Goal: Check status: Check status

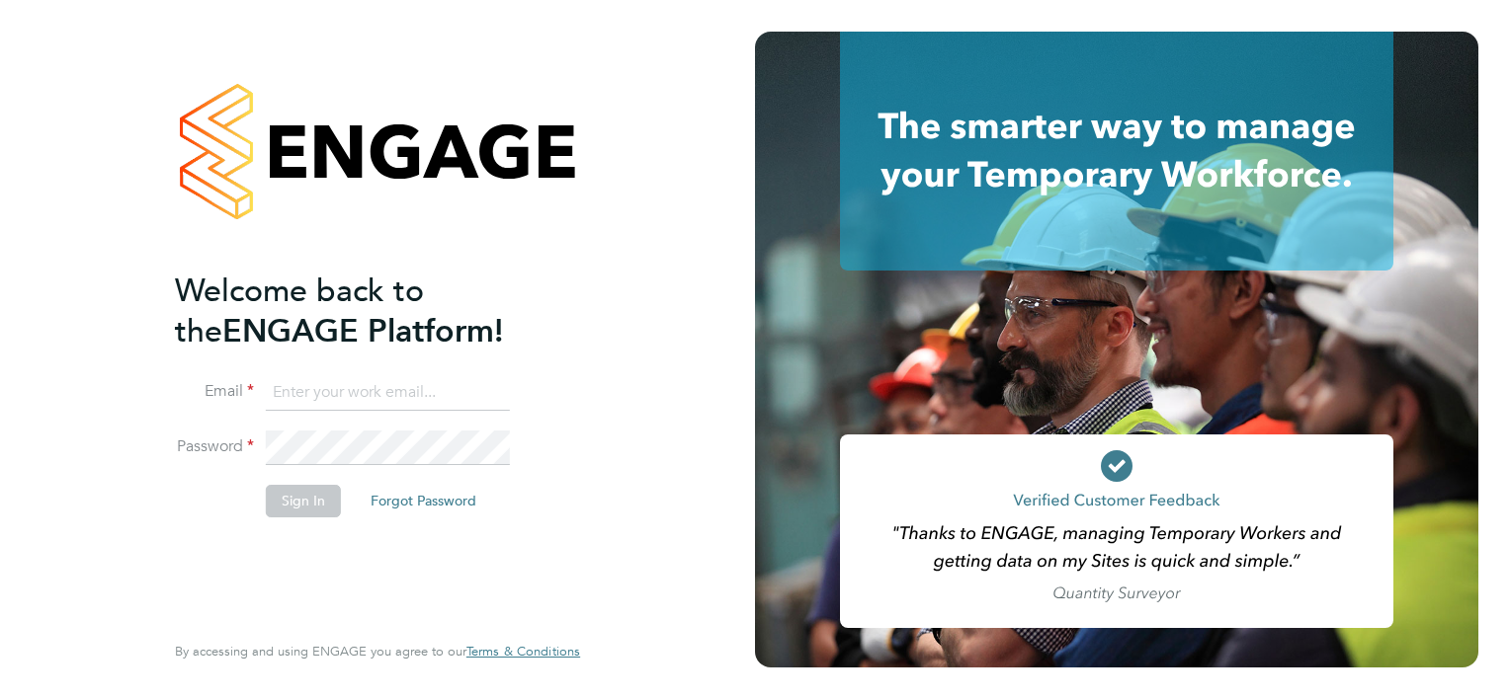
type input "persie.frost@deverellsmith.com"
click at [294, 601] on div "Welcome back to the ENGAGE Platform! Email persie.frost@deverellsmith.com Passw…" at bounding box center [367, 449] width 385 height 356
click at [292, 508] on button "Sign In" at bounding box center [303, 501] width 75 height 32
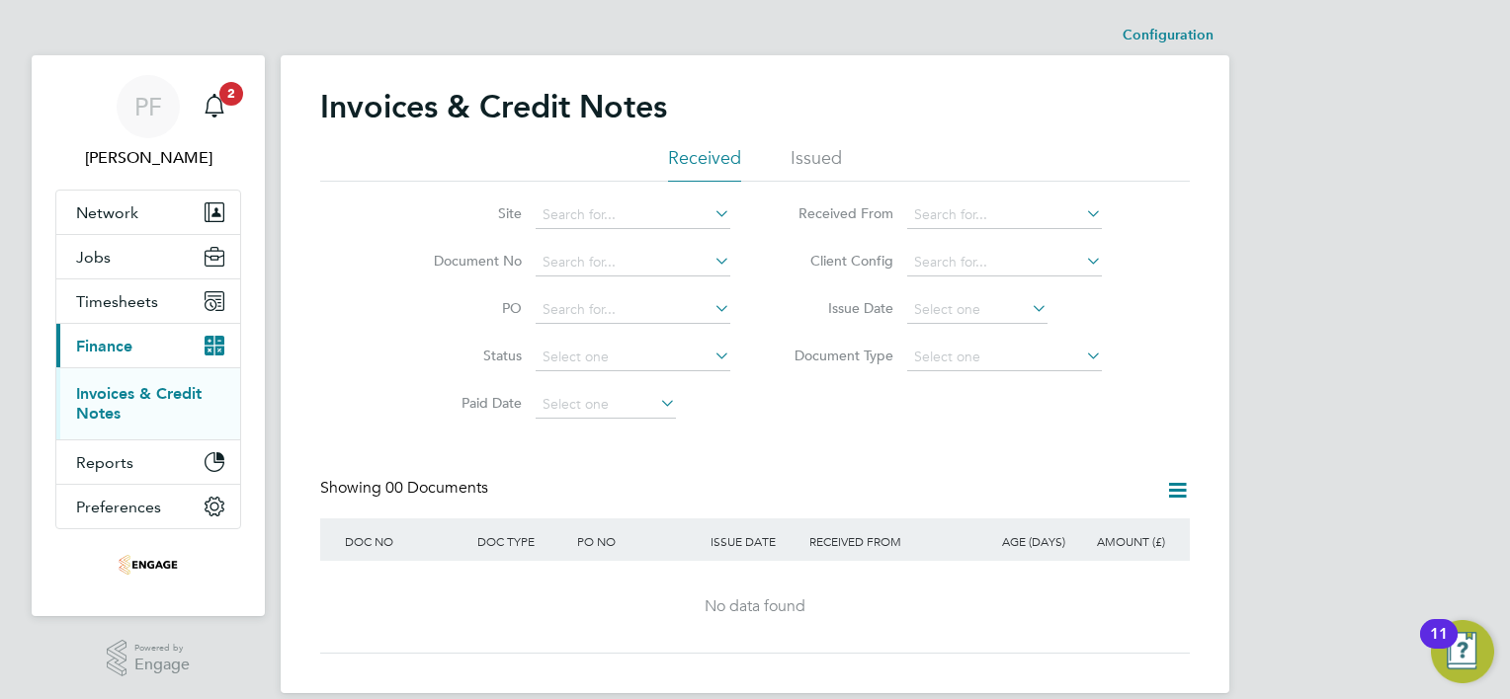
click at [146, 353] on button "Current page: Finance" at bounding box center [148, 345] width 184 height 43
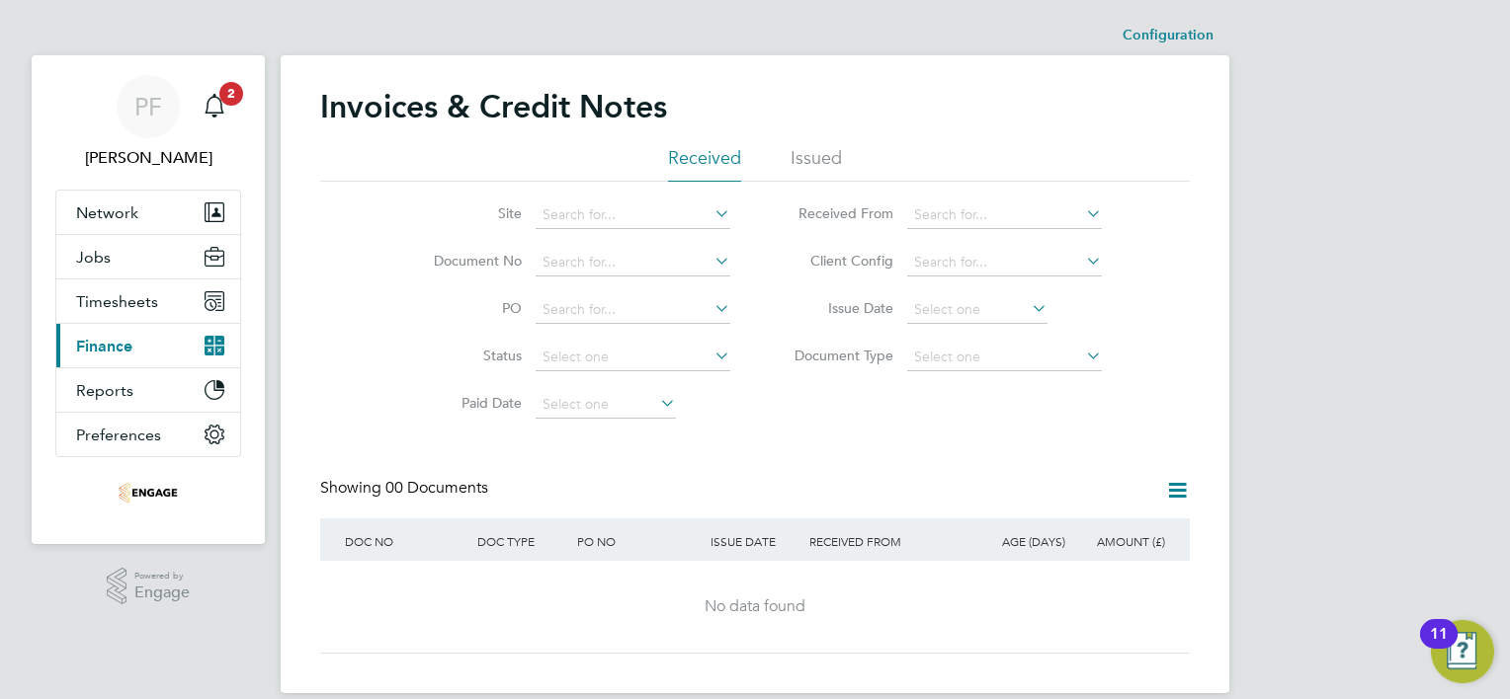
click at [99, 350] on span "Finance" at bounding box center [104, 346] width 56 height 19
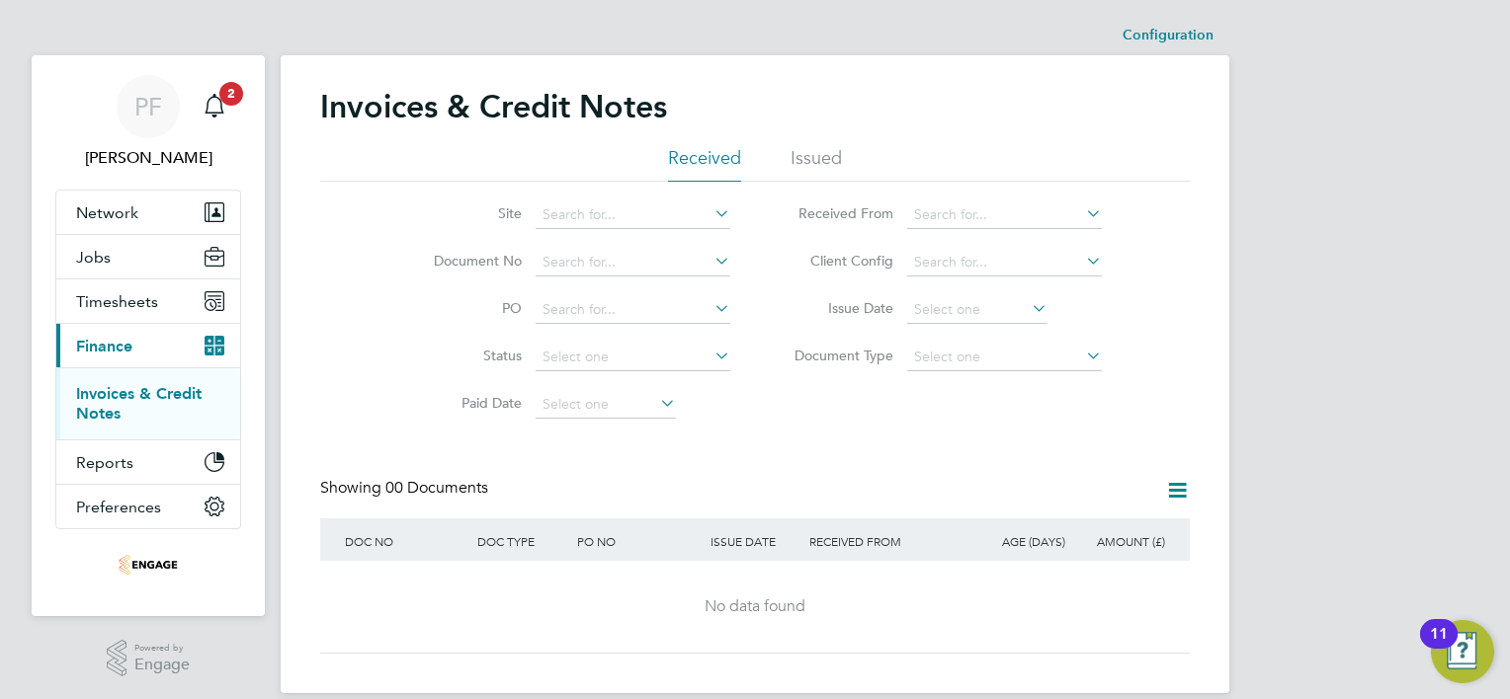
click at [111, 395] on link "Invoices & Credit Notes" at bounding box center [138, 403] width 125 height 39
click at [103, 460] on span "Reports" at bounding box center [104, 462] width 57 height 19
click at [92, 352] on span "Finance" at bounding box center [104, 346] width 56 height 19
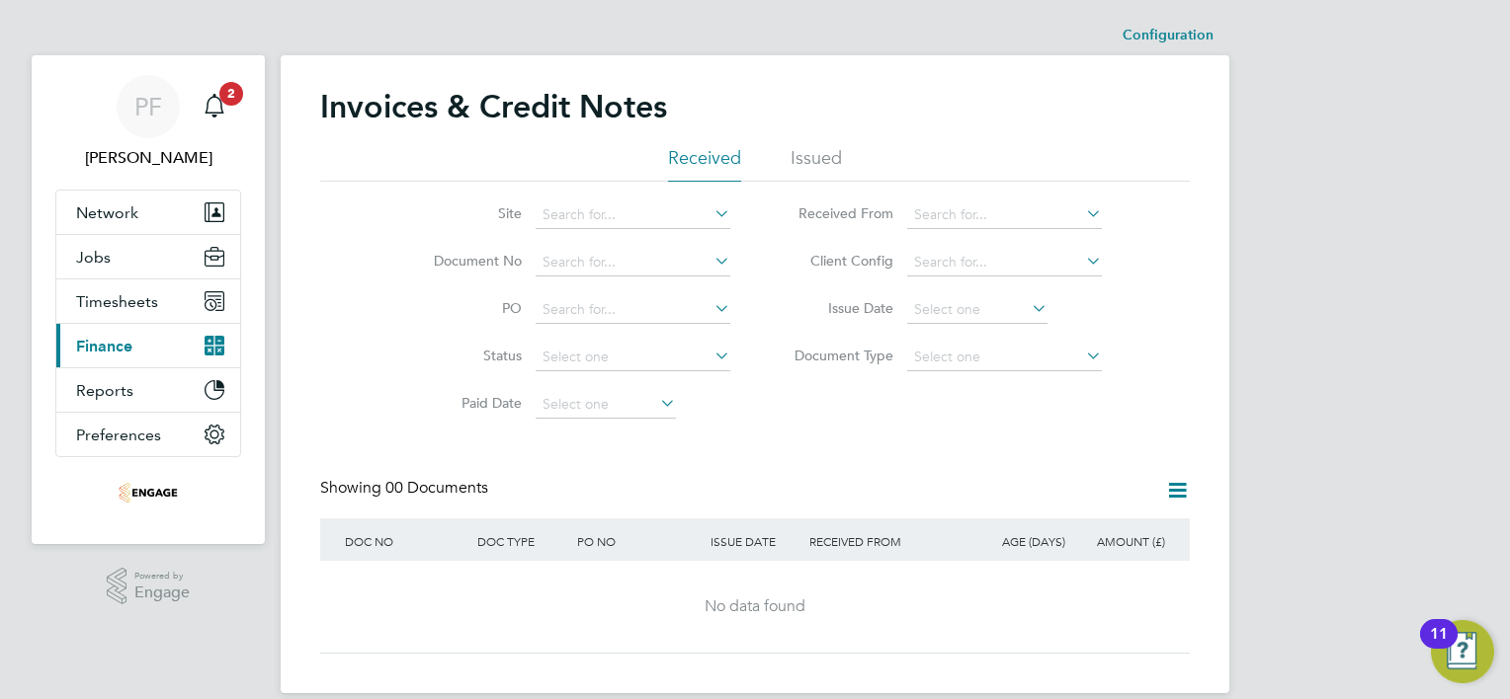
click at [99, 352] on span "Finance" at bounding box center [104, 346] width 56 height 19
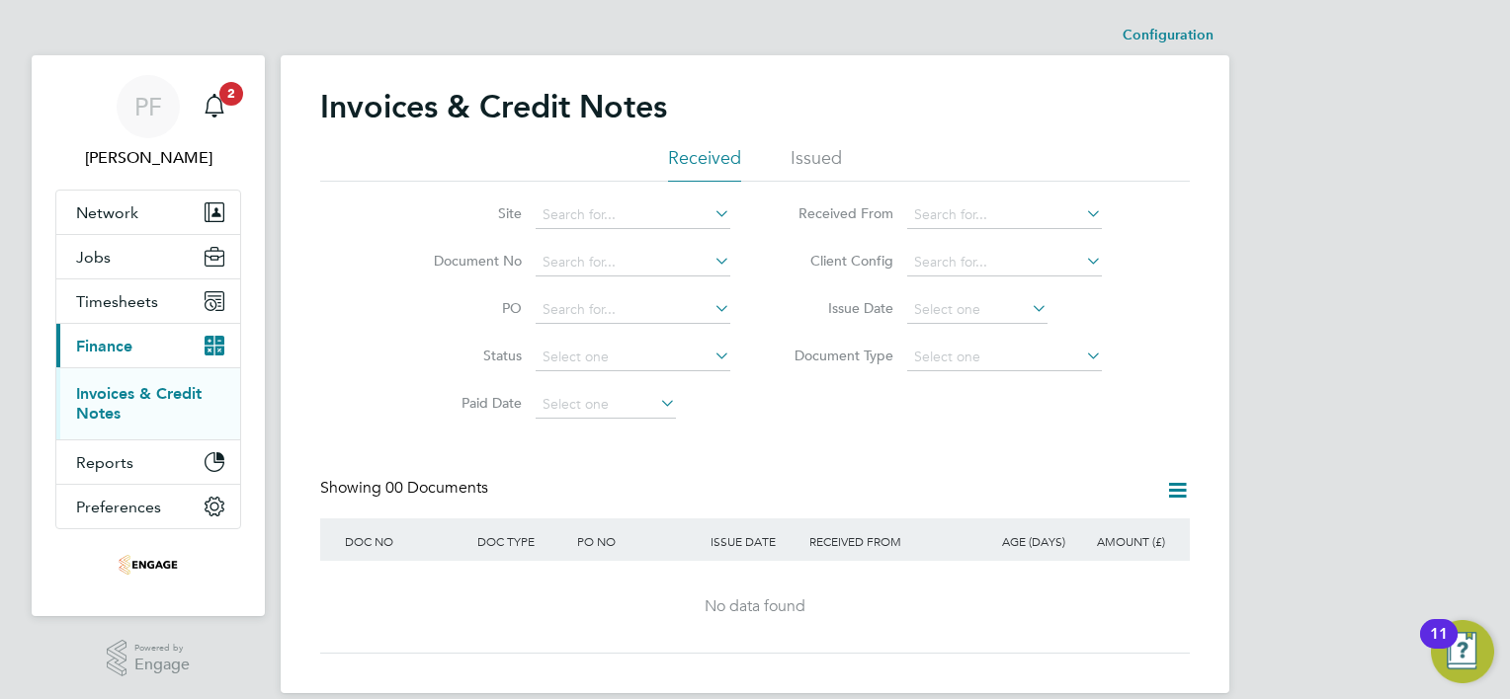
click at [142, 390] on link "Invoices & Credit Notes" at bounding box center [138, 403] width 125 height 39
click at [839, 156] on li "Issued" at bounding box center [815, 164] width 51 height 36
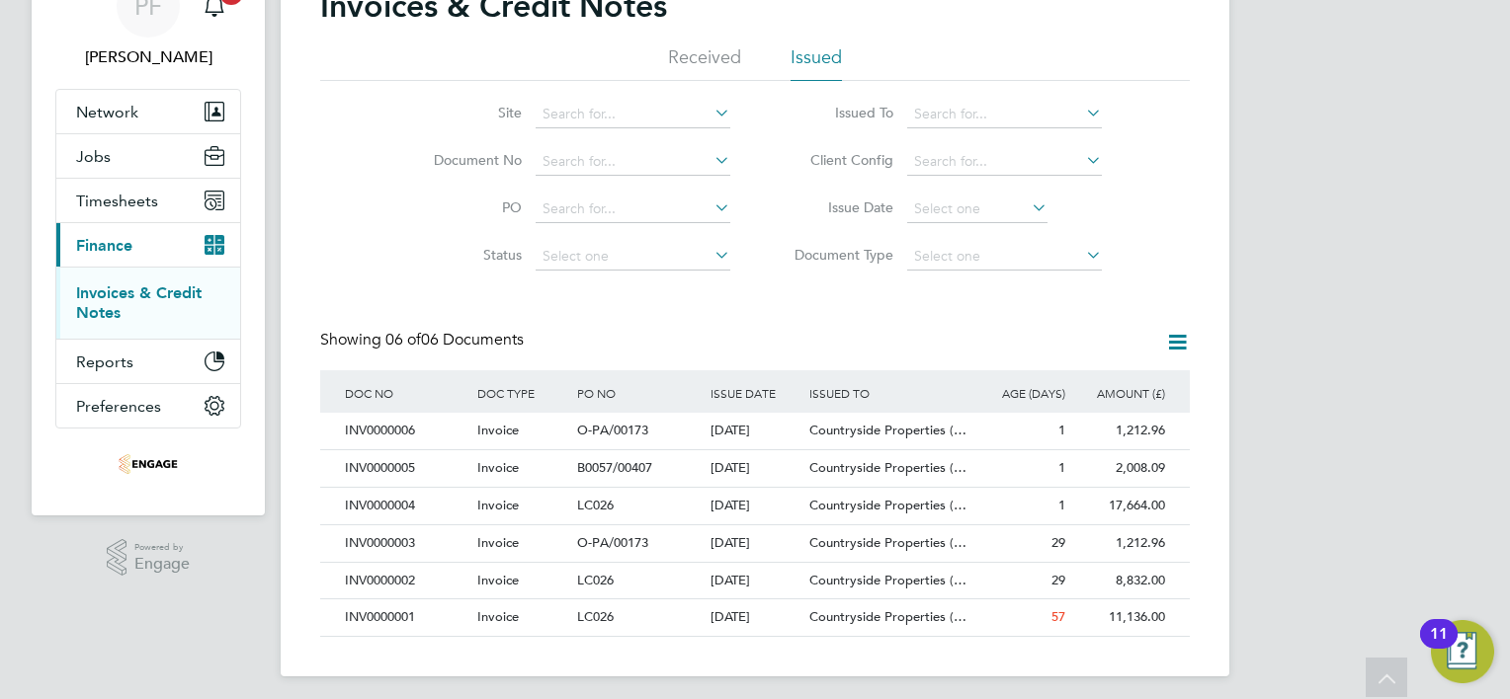
scroll to position [109, 0]
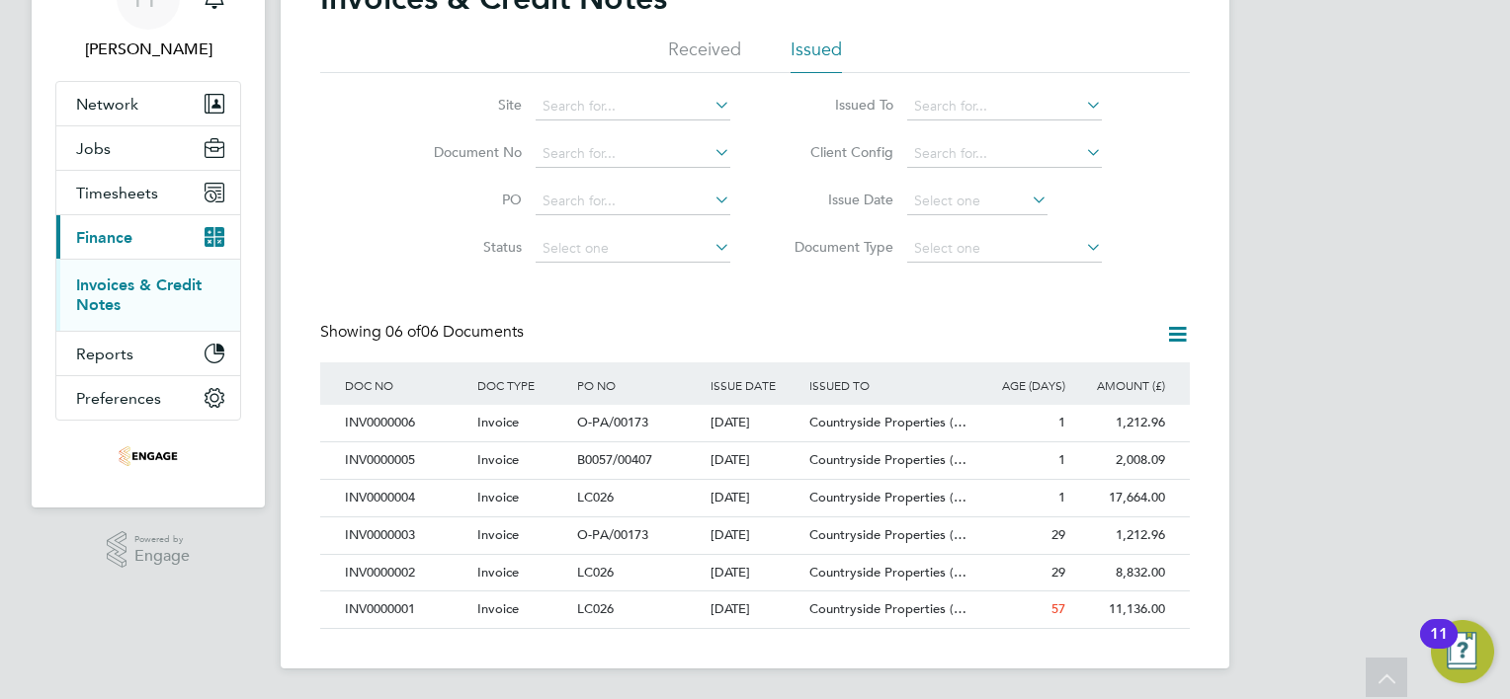
click at [1184, 330] on icon at bounding box center [1177, 334] width 25 height 25
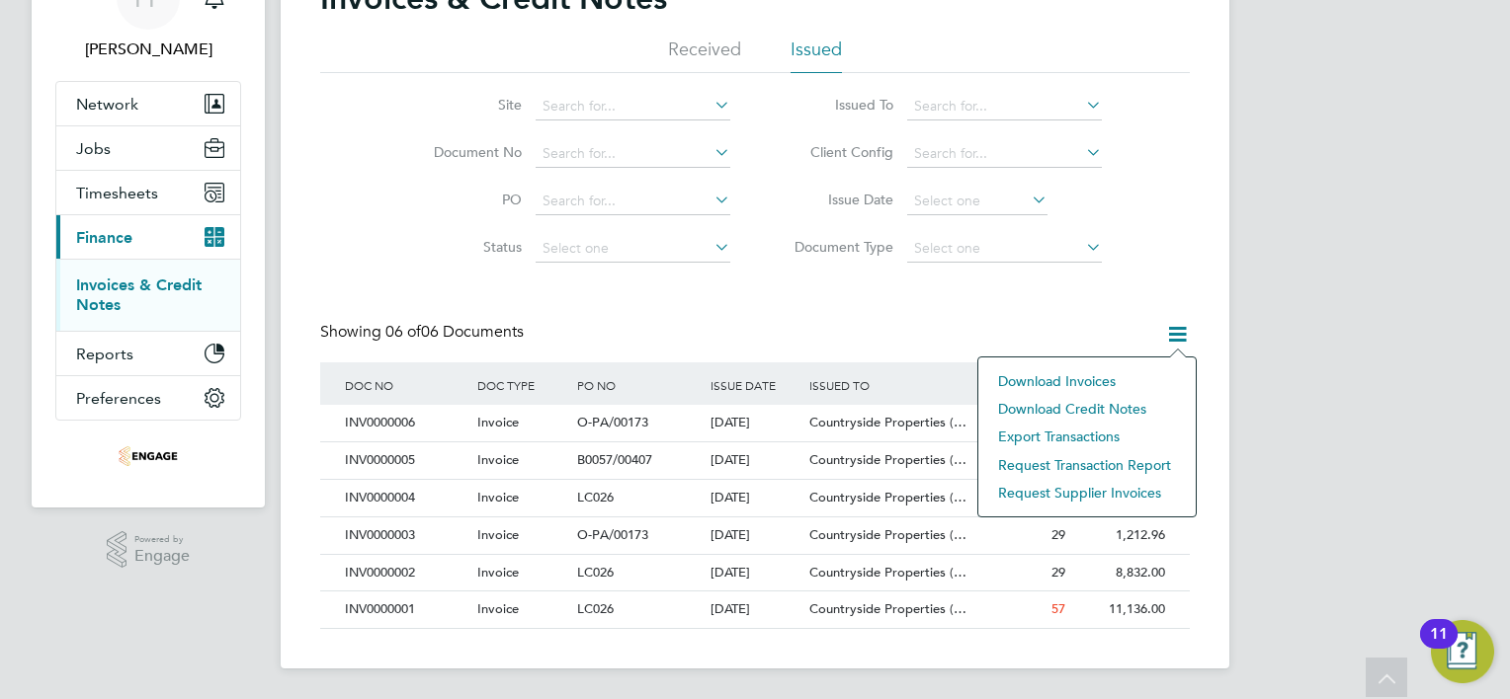
click at [1348, 476] on div "PF Persie Frost Notifications 2 Applications: Network Team Members Businesses S…" at bounding box center [755, 295] width 1510 height 809
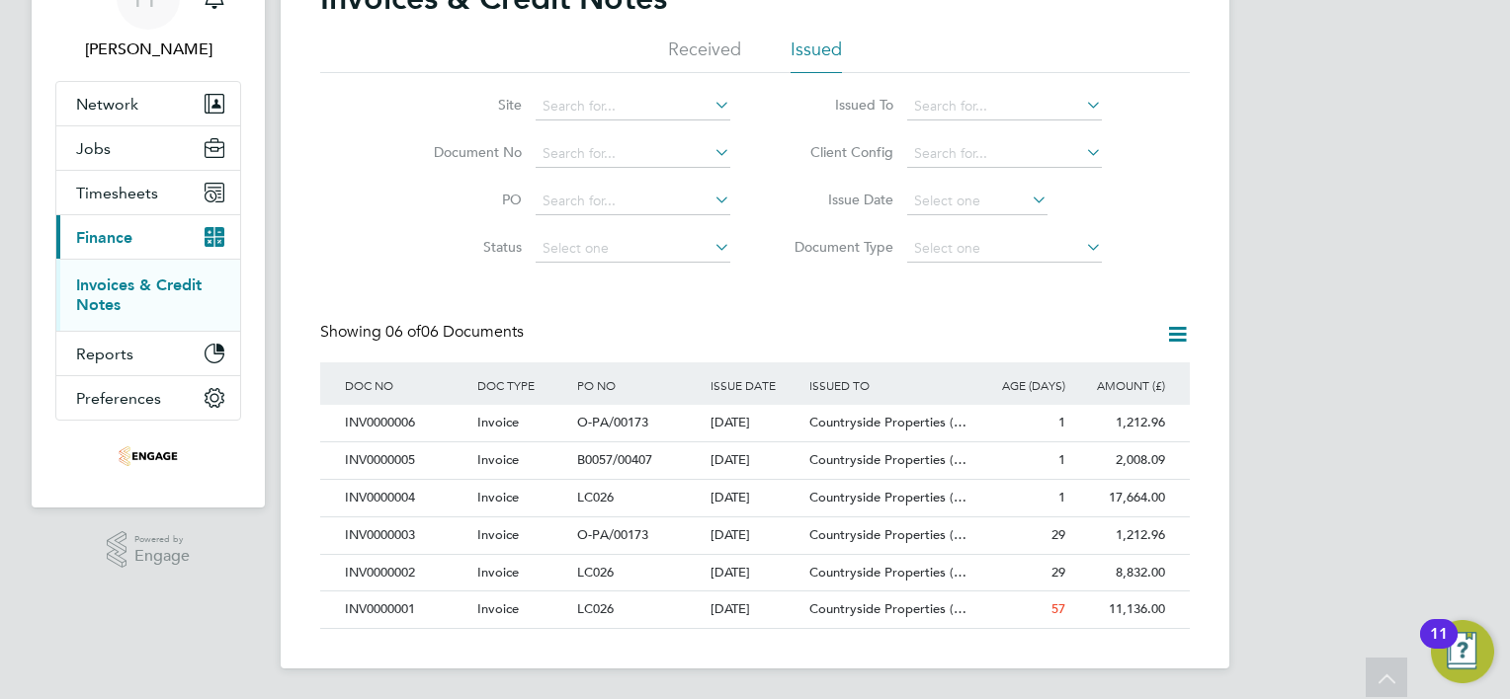
click at [371, 333] on div "Showing 06 of 06 Documents" at bounding box center [423, 332] width 207 height 21
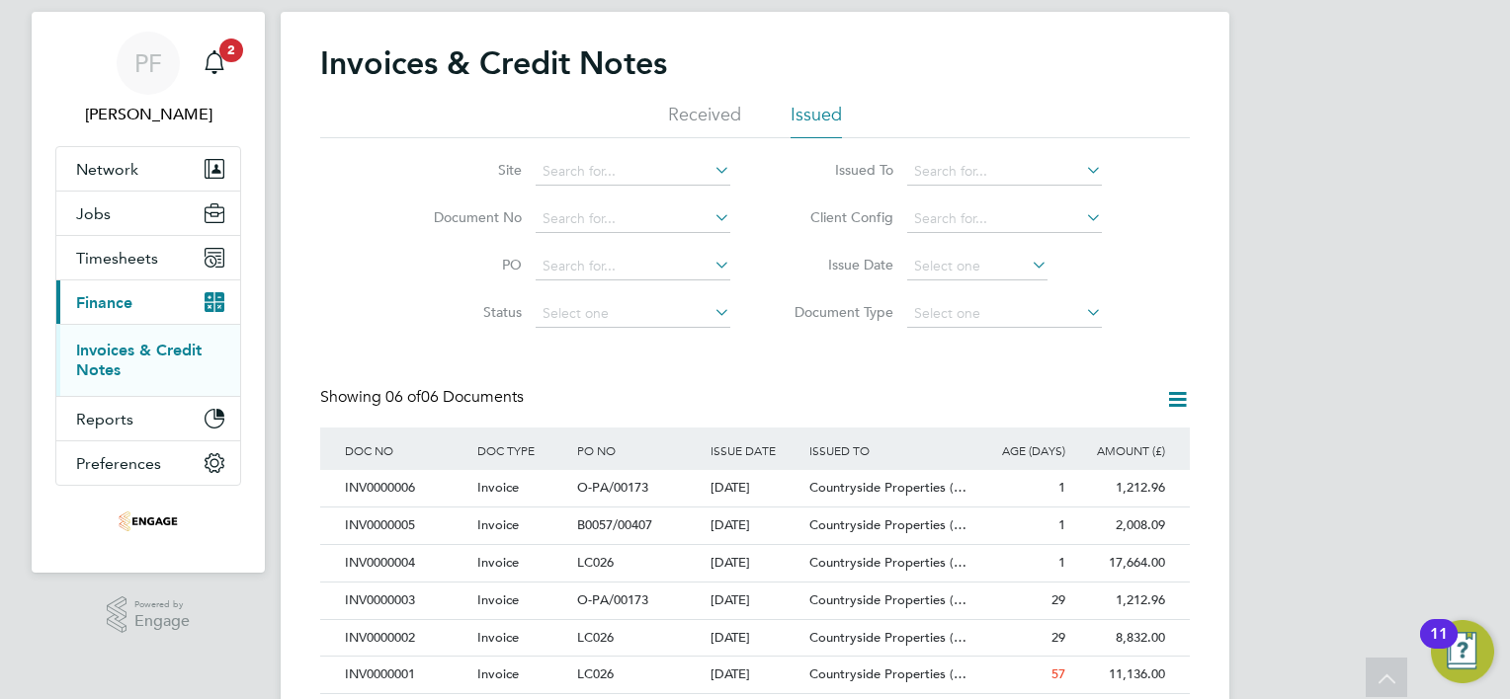
scroll to position [10, 0]
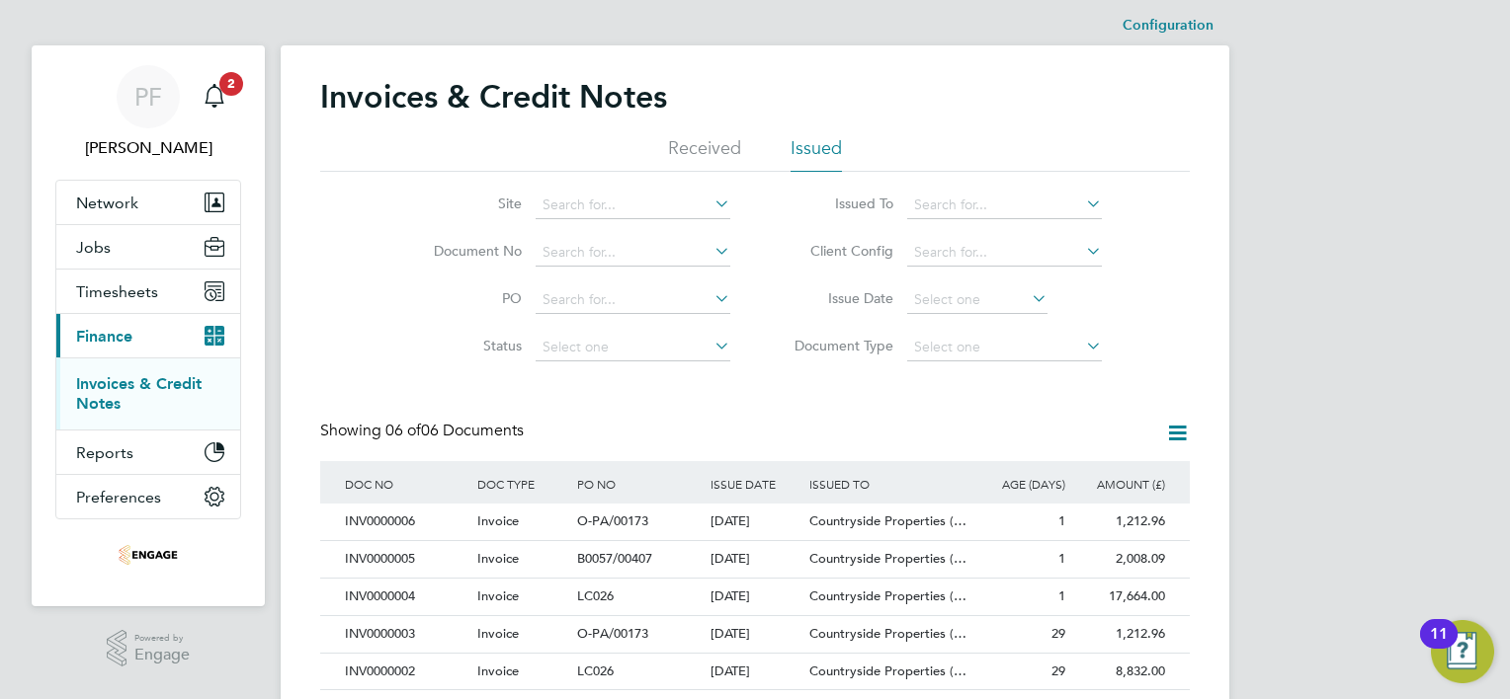
click at [1082, 205] on icon at bounding box center [1082, 204] width 0 height 28
click at [1012, 232] on li "Vistry Group Plc" at bounding box center [1005, 231] width 196 height 27
type input "Vistry Group Plc"
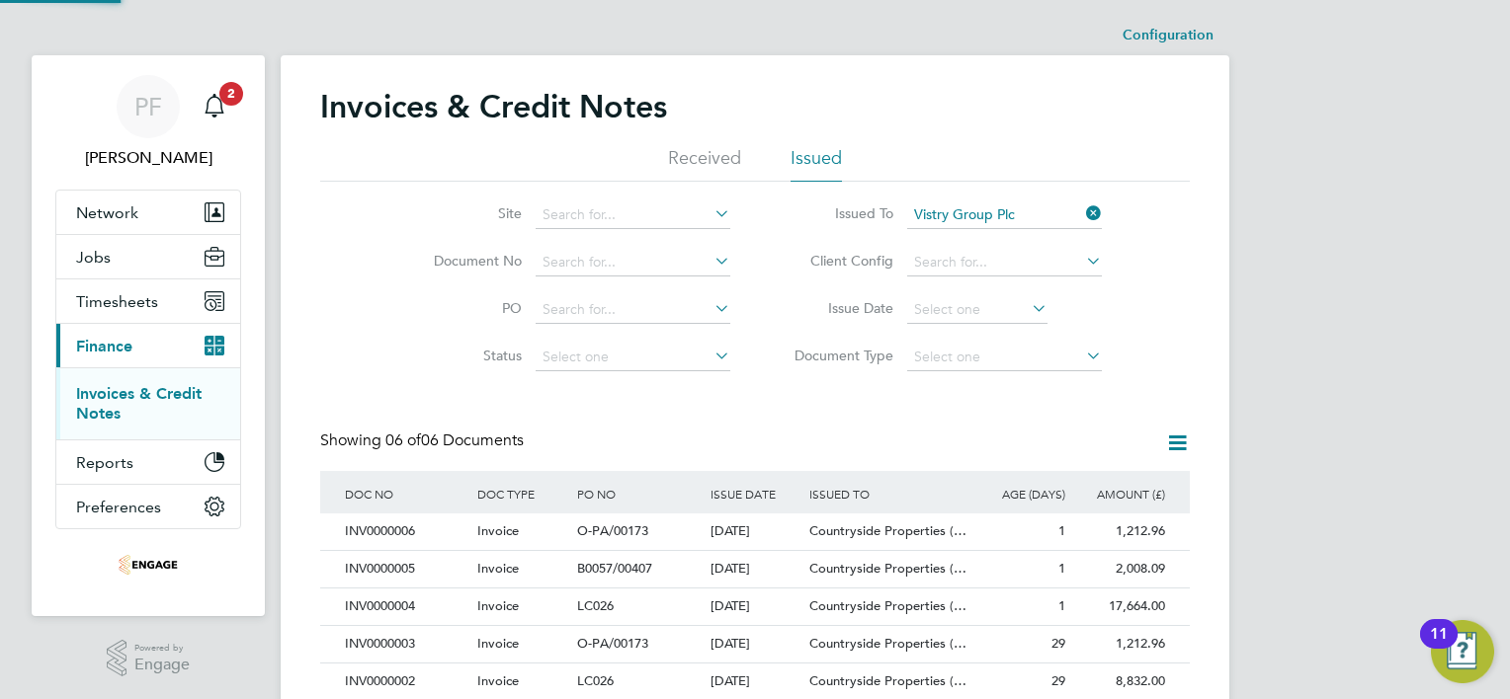
scroll to position [10, 9]
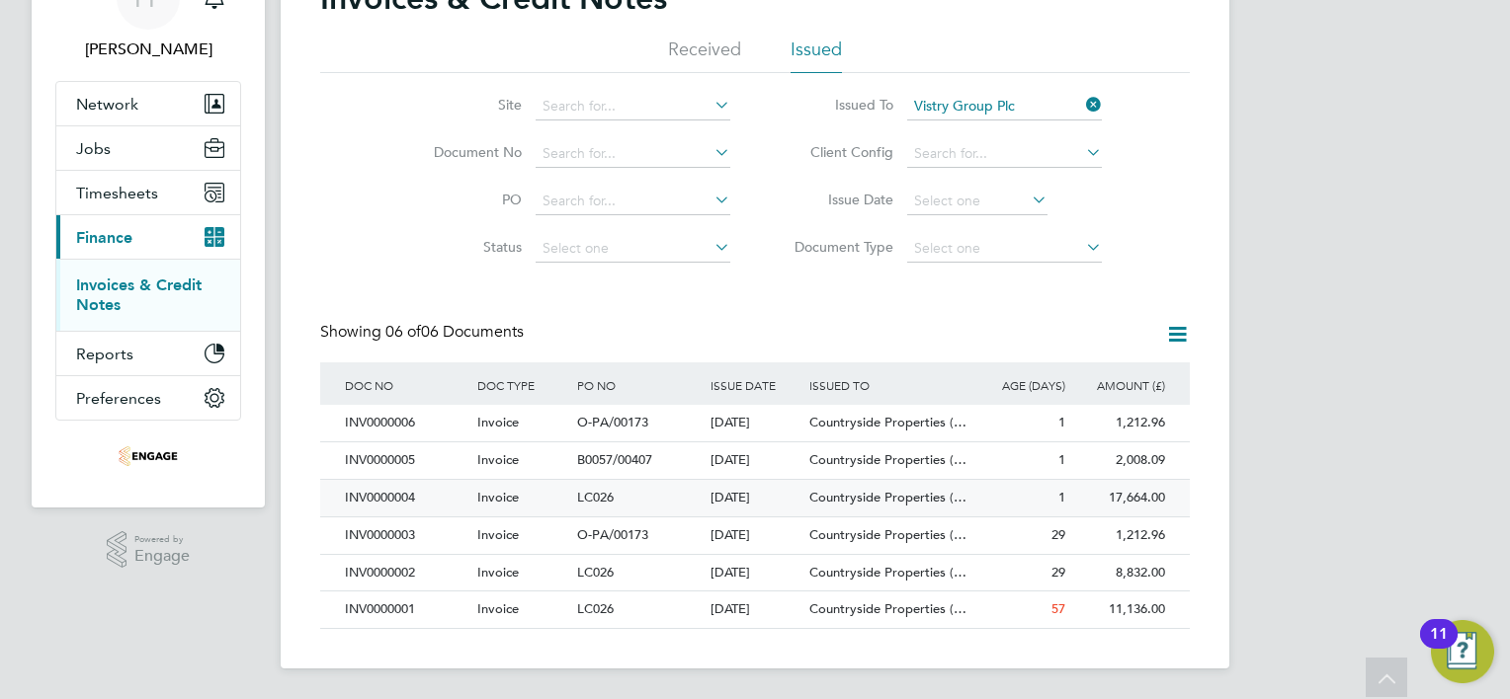
click at [1119, 497] on div "17,664.00" at bounding box center [1120, 498] width 100 height 37
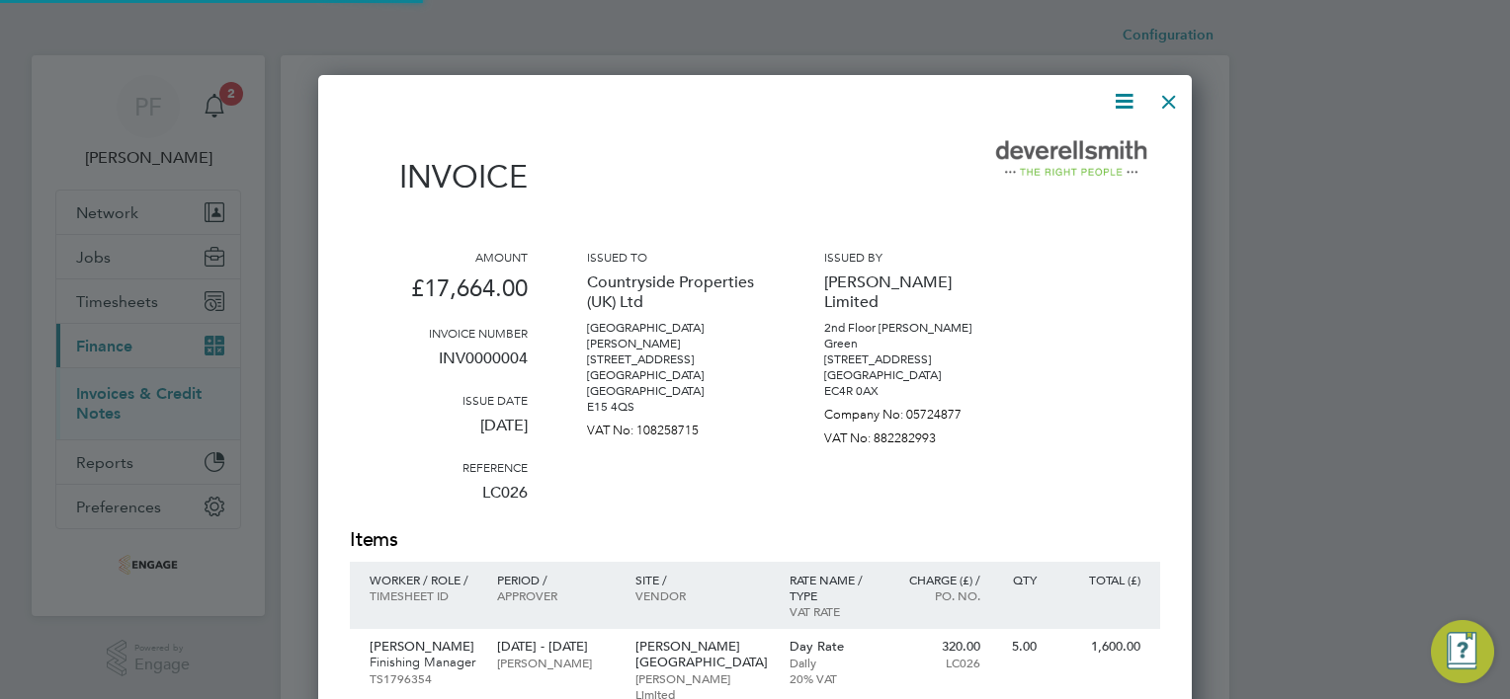
scroll to position [1577, 874]
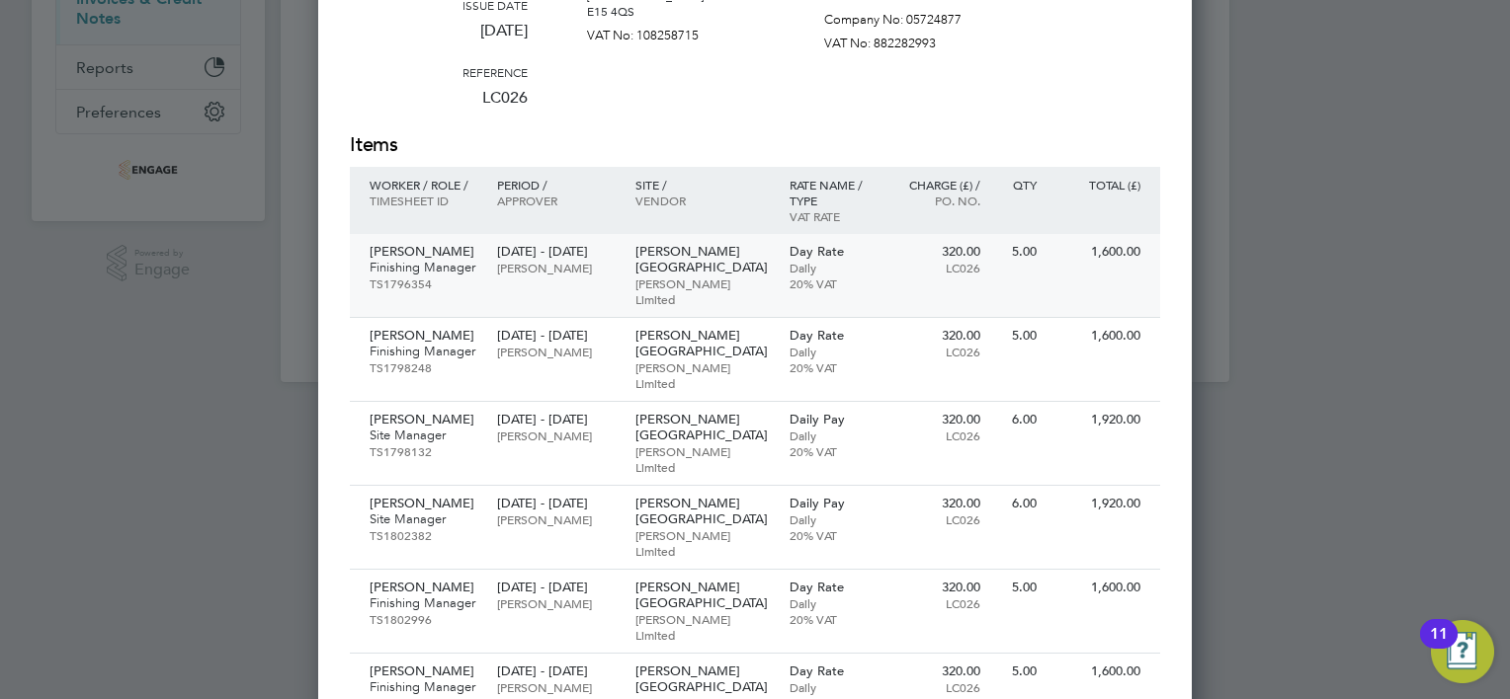
click at [1116, 246] on p "1,600.00" at bounding box center [1098, 252] width 84 height 16
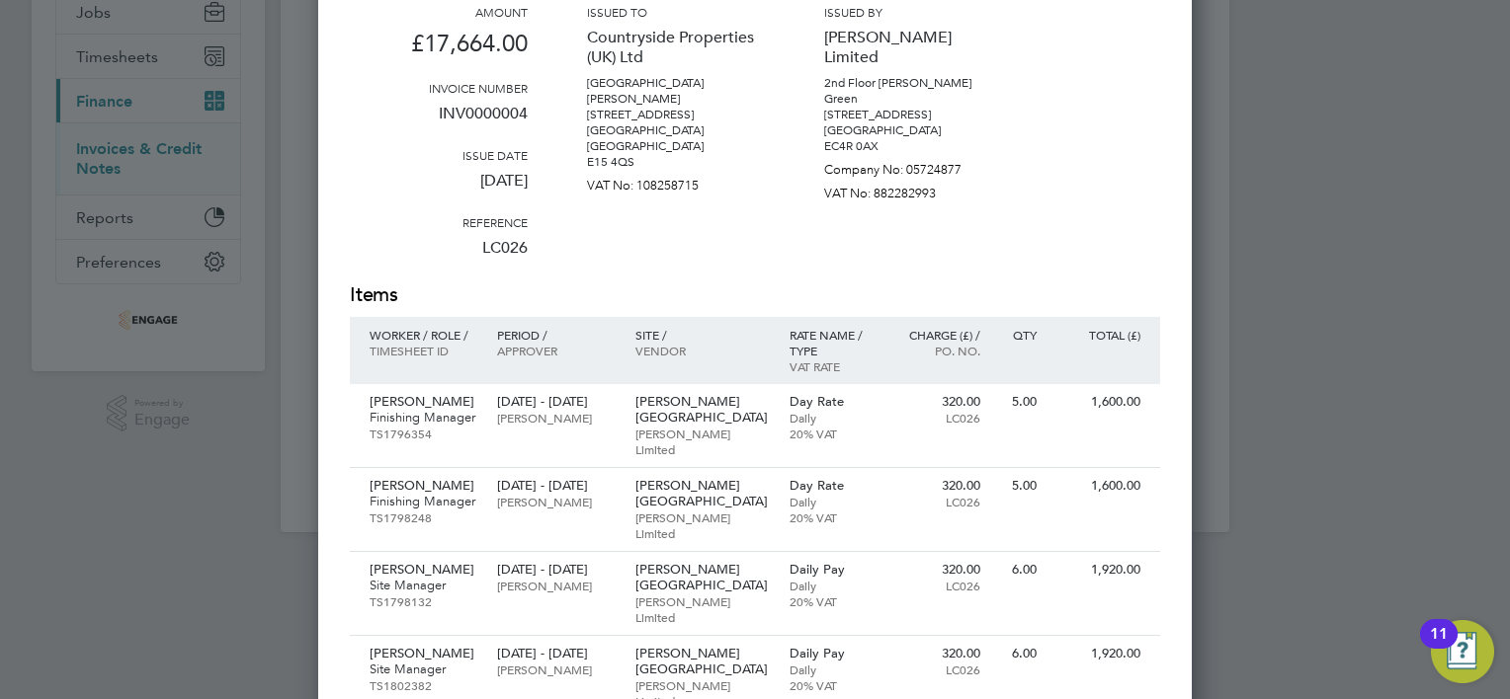
scroll to position [99, 0]
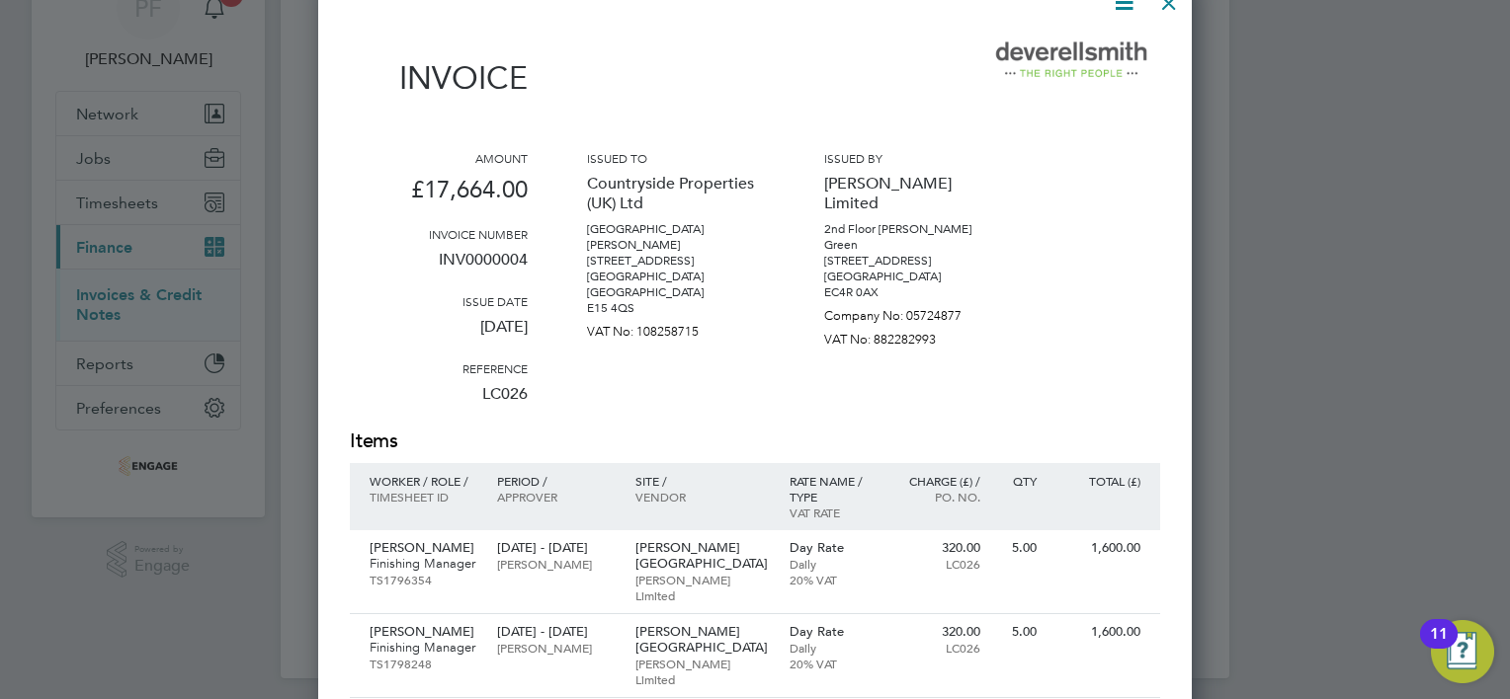
scroll to position [109, 0]
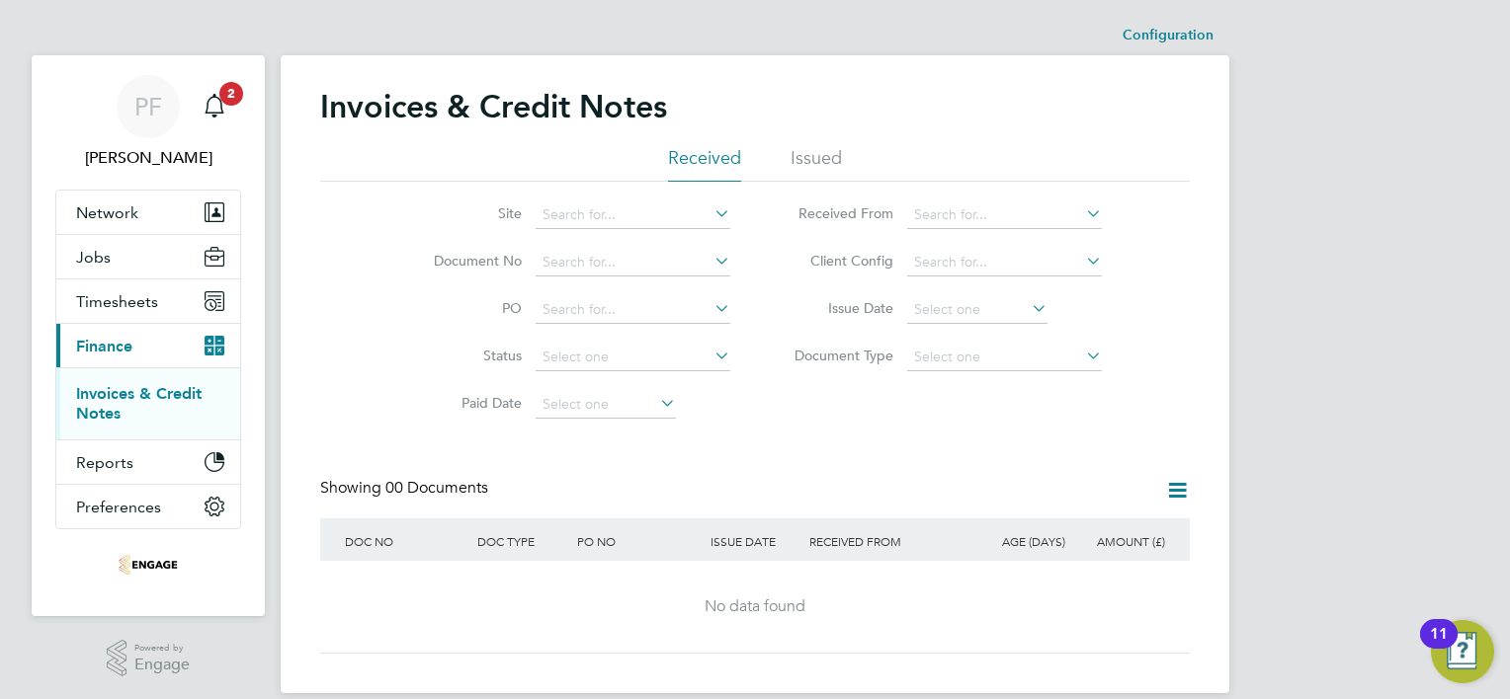
click at [810, 154] on li "Issued" at bounding box center [815, 164] width 51 height 36
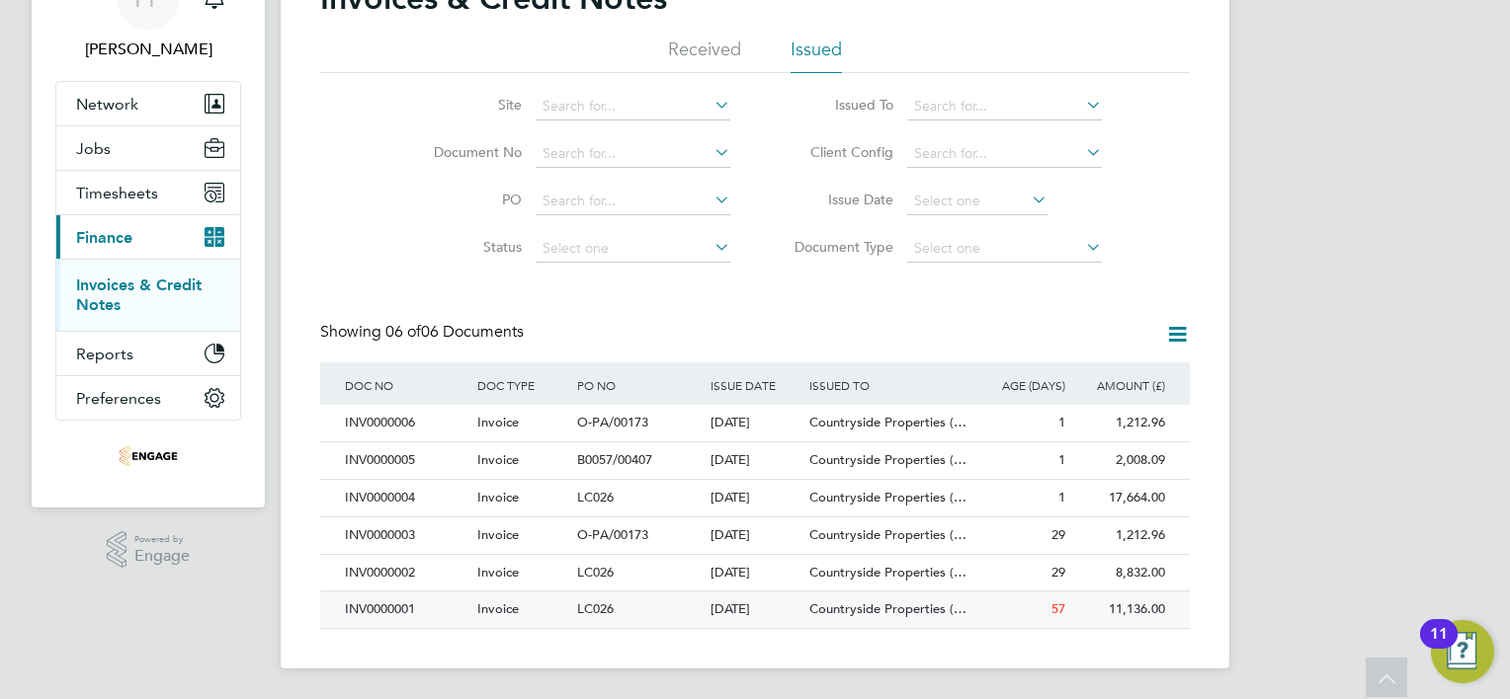
click at [1119, 610] on div "11,136.00" at bounding box center [1120, 610] width 100 height 37
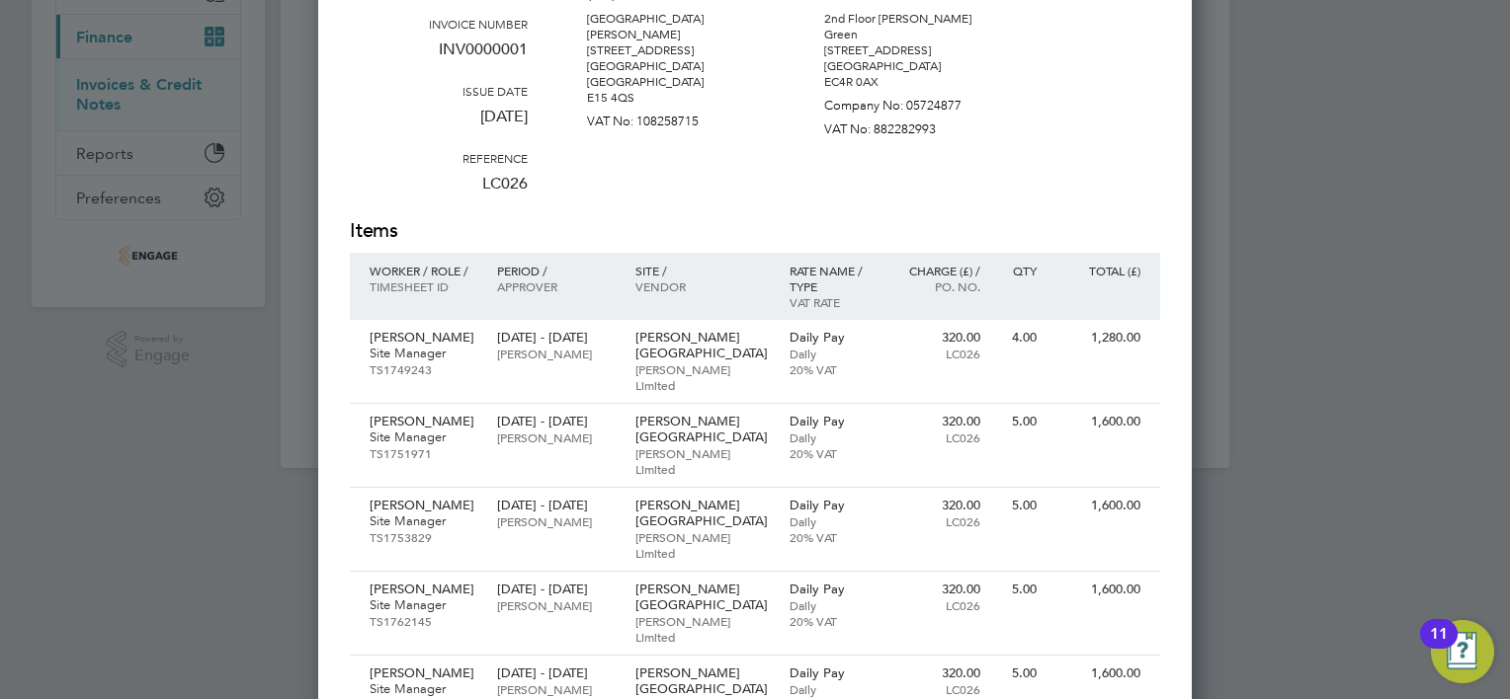
scroll to position [494, 0]
